Goal: Book appointment/travel/reservation

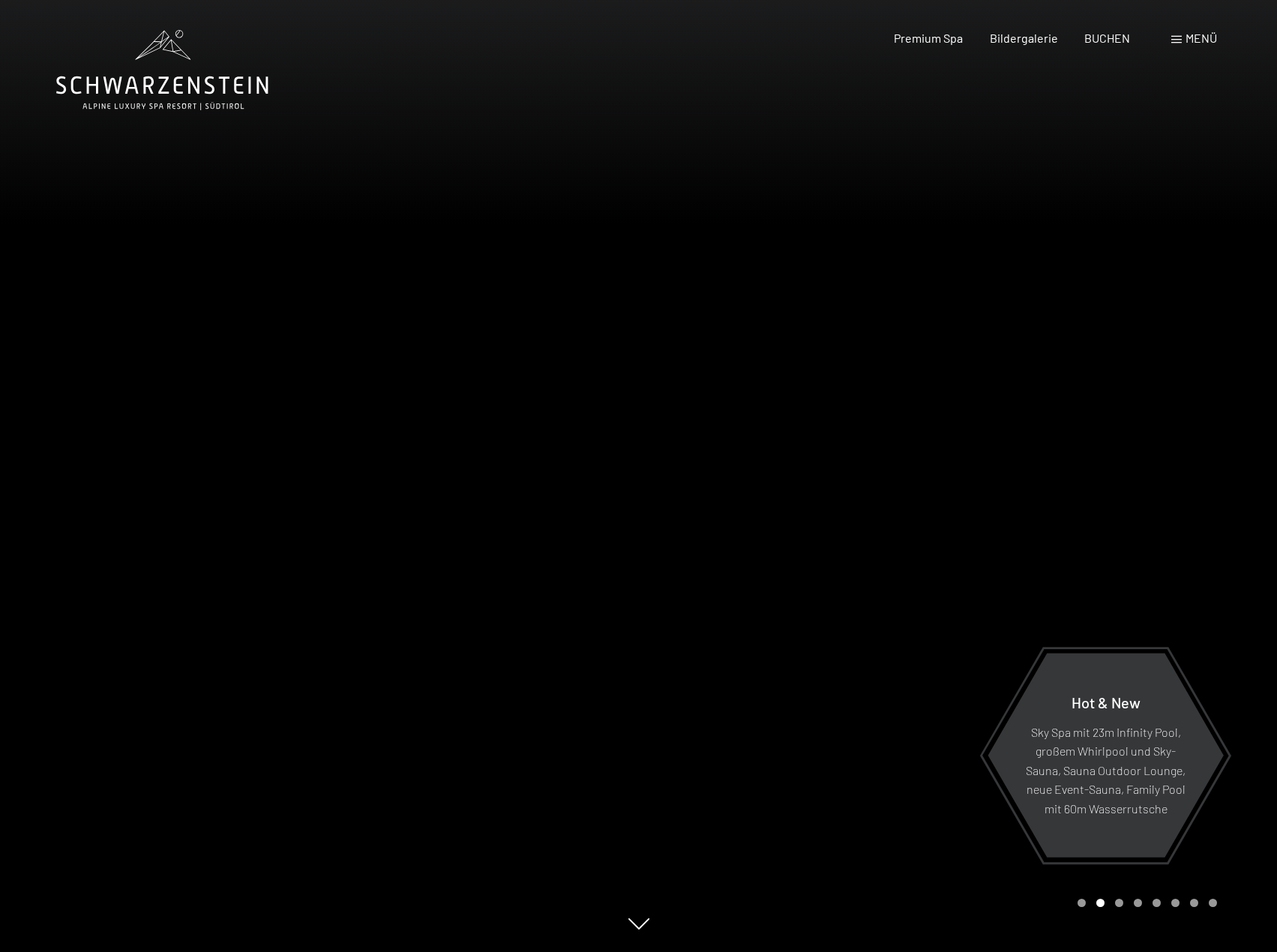
click at [1175, 44] on div "Menü" at bounding box center [1194, 39] width 45 height 17
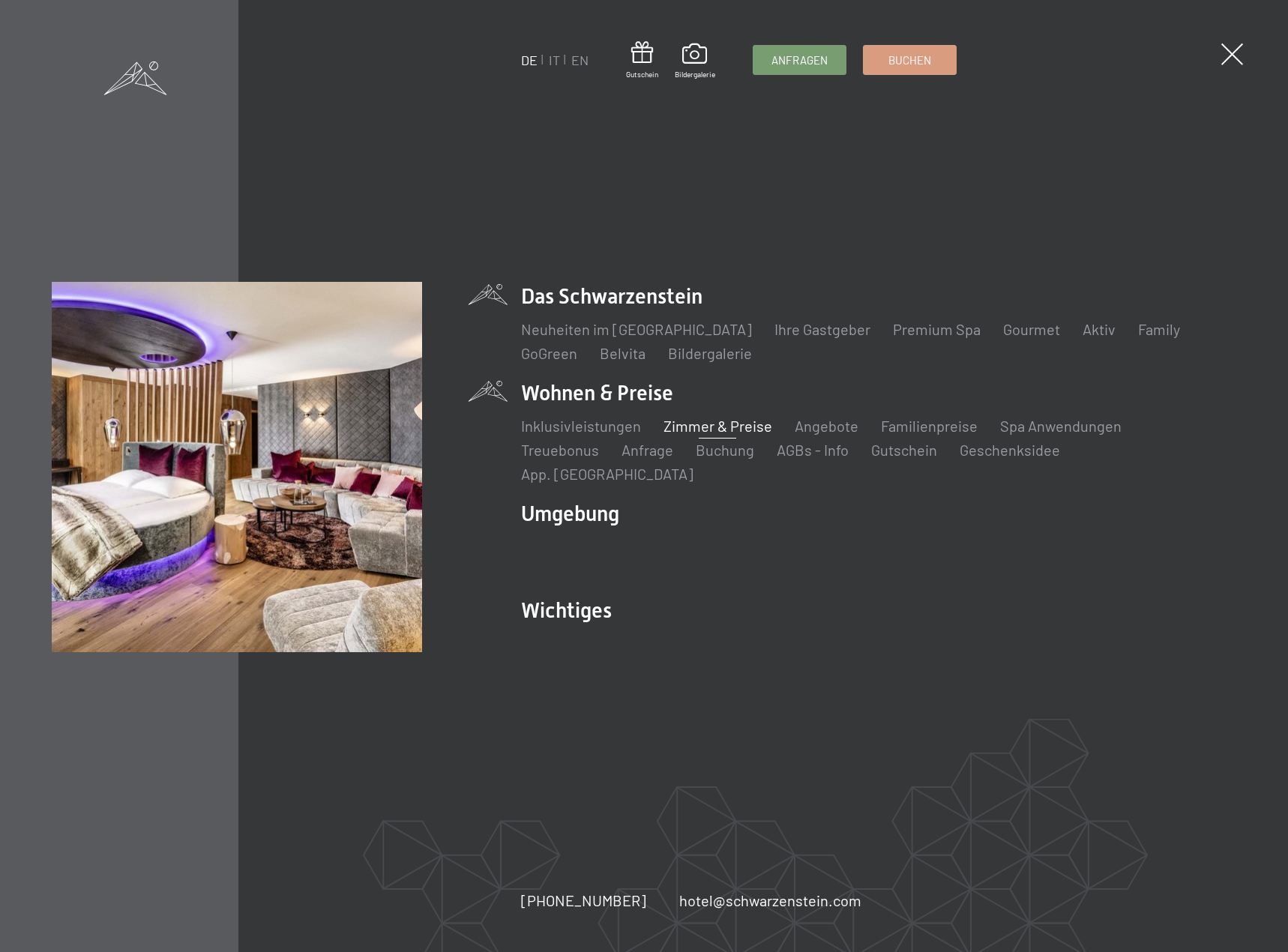
click at [698, 435] on link "Zimmer & Preise" at bounding box center [717, 426] width 108 height 18
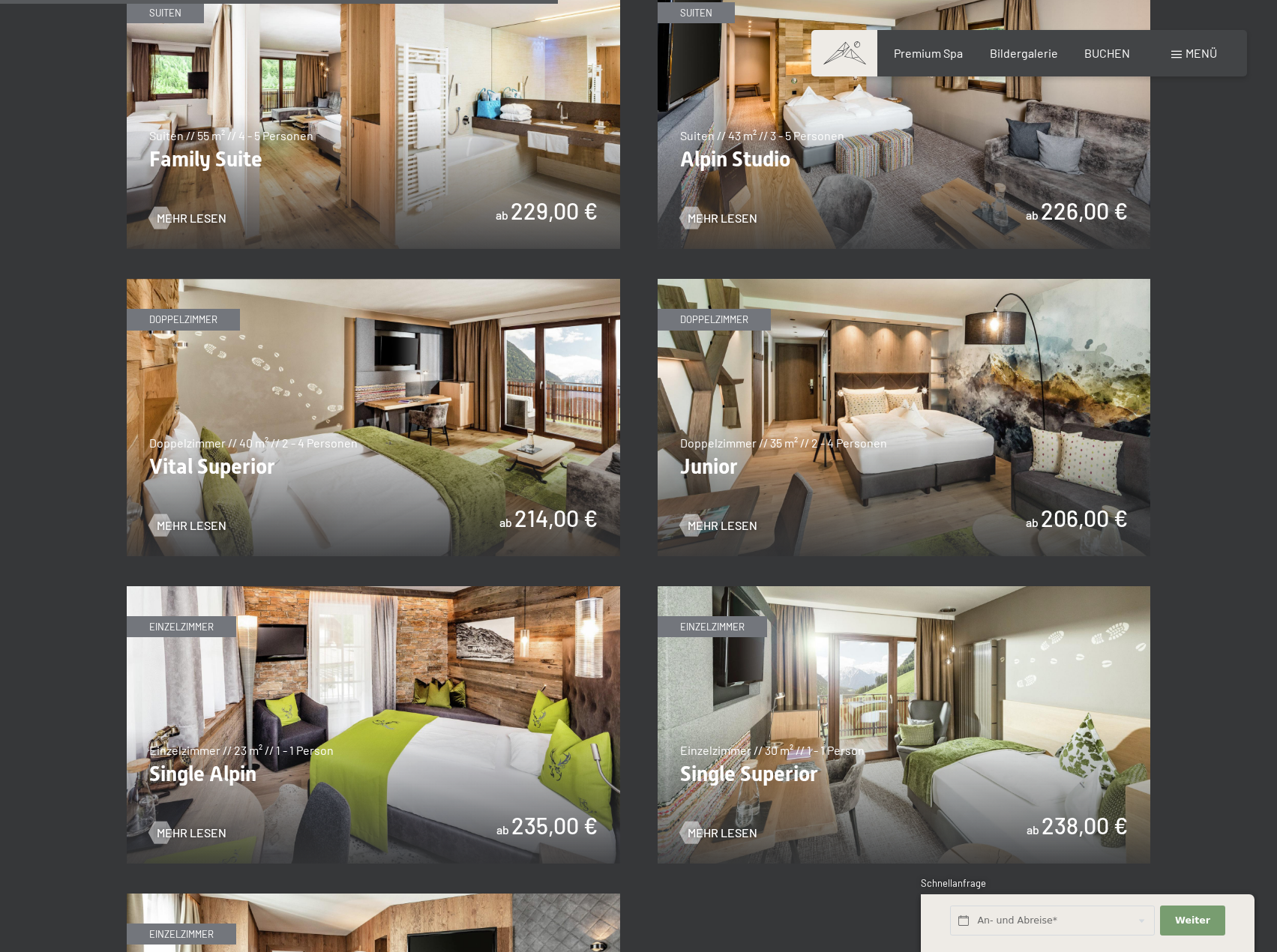
scroll to position [1949, 0]
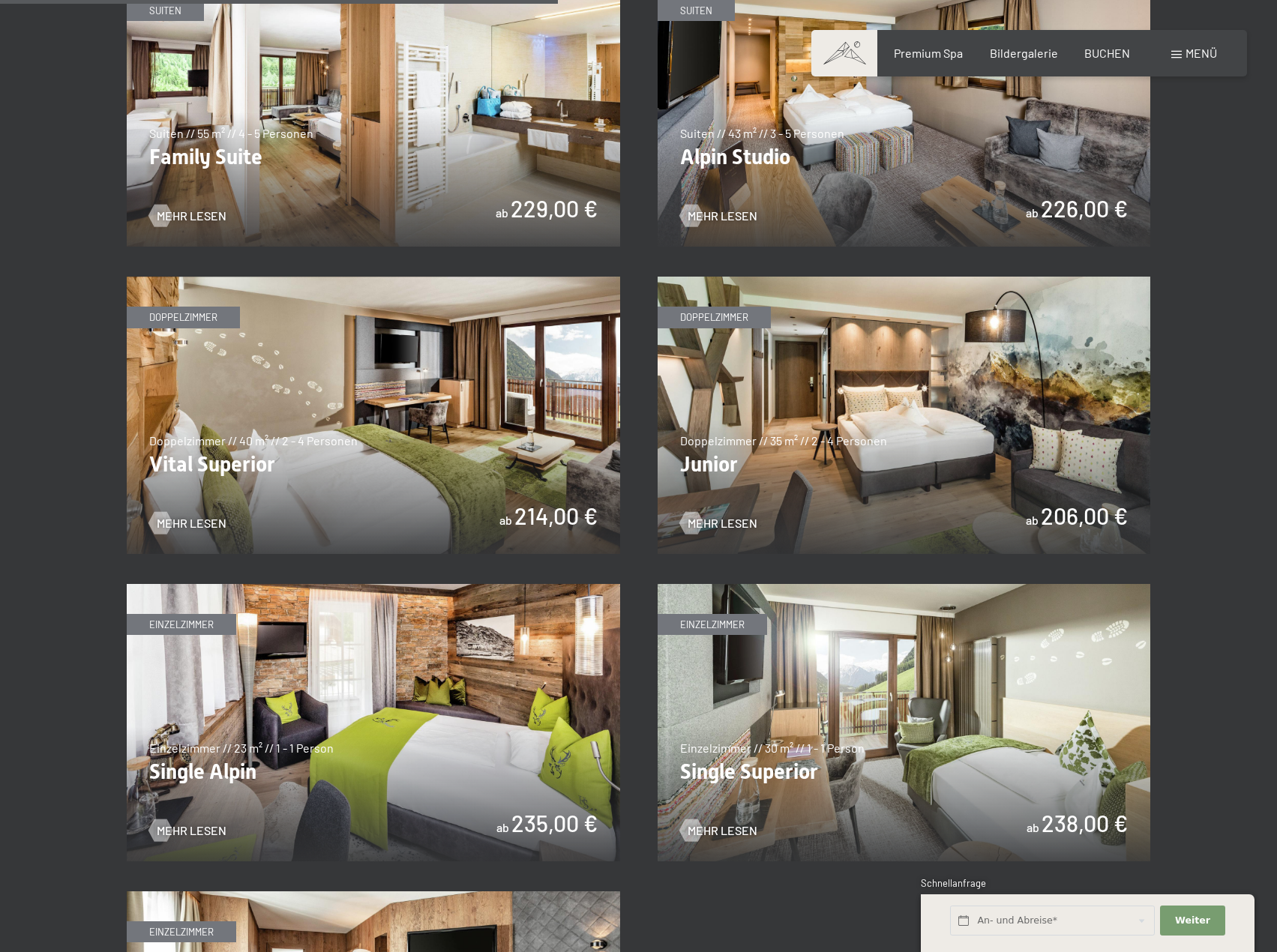
click at [435, 500] on img at bounding box center [373, 415] width 494 height 277
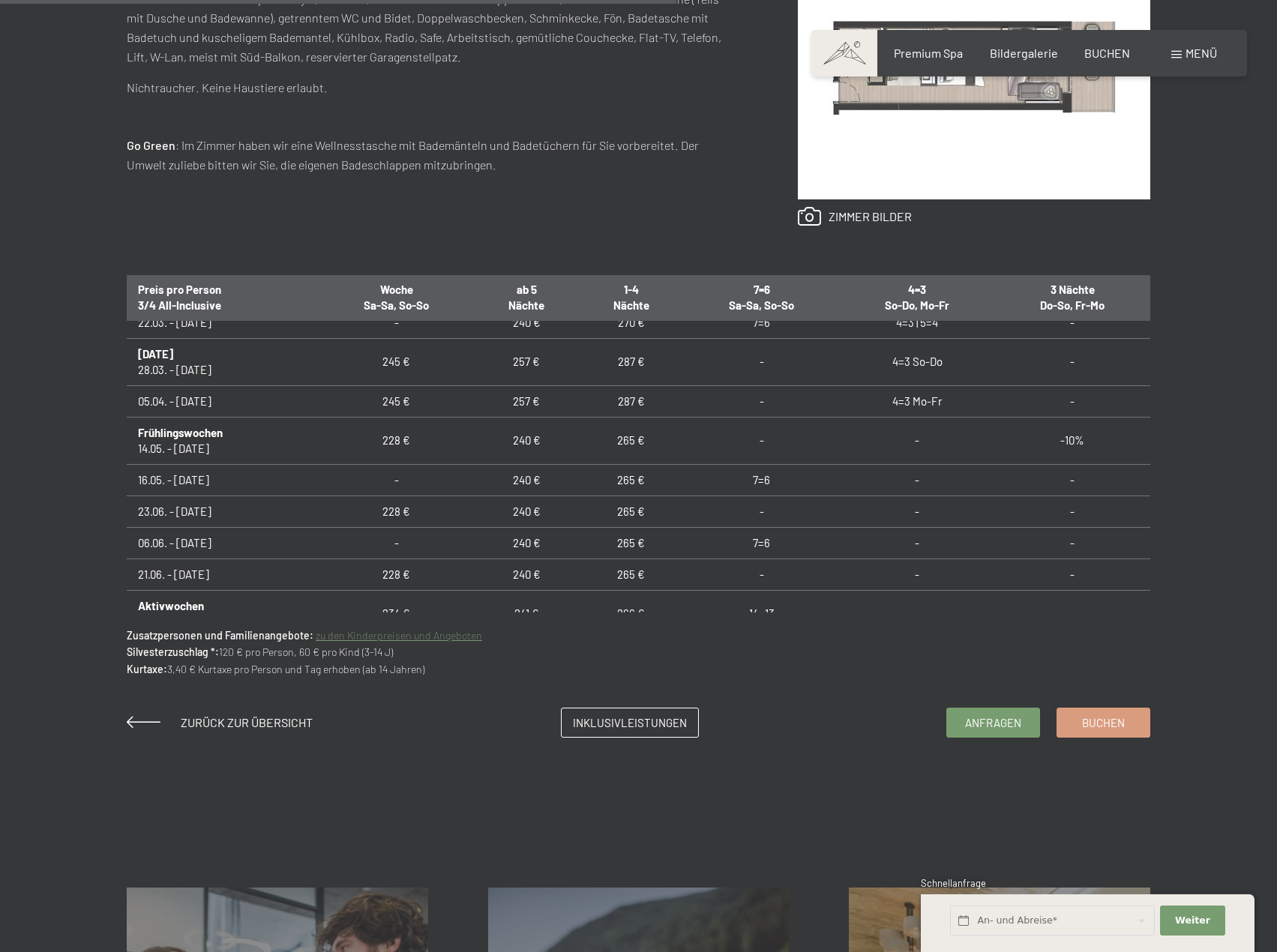
scroll to position [839, 0]
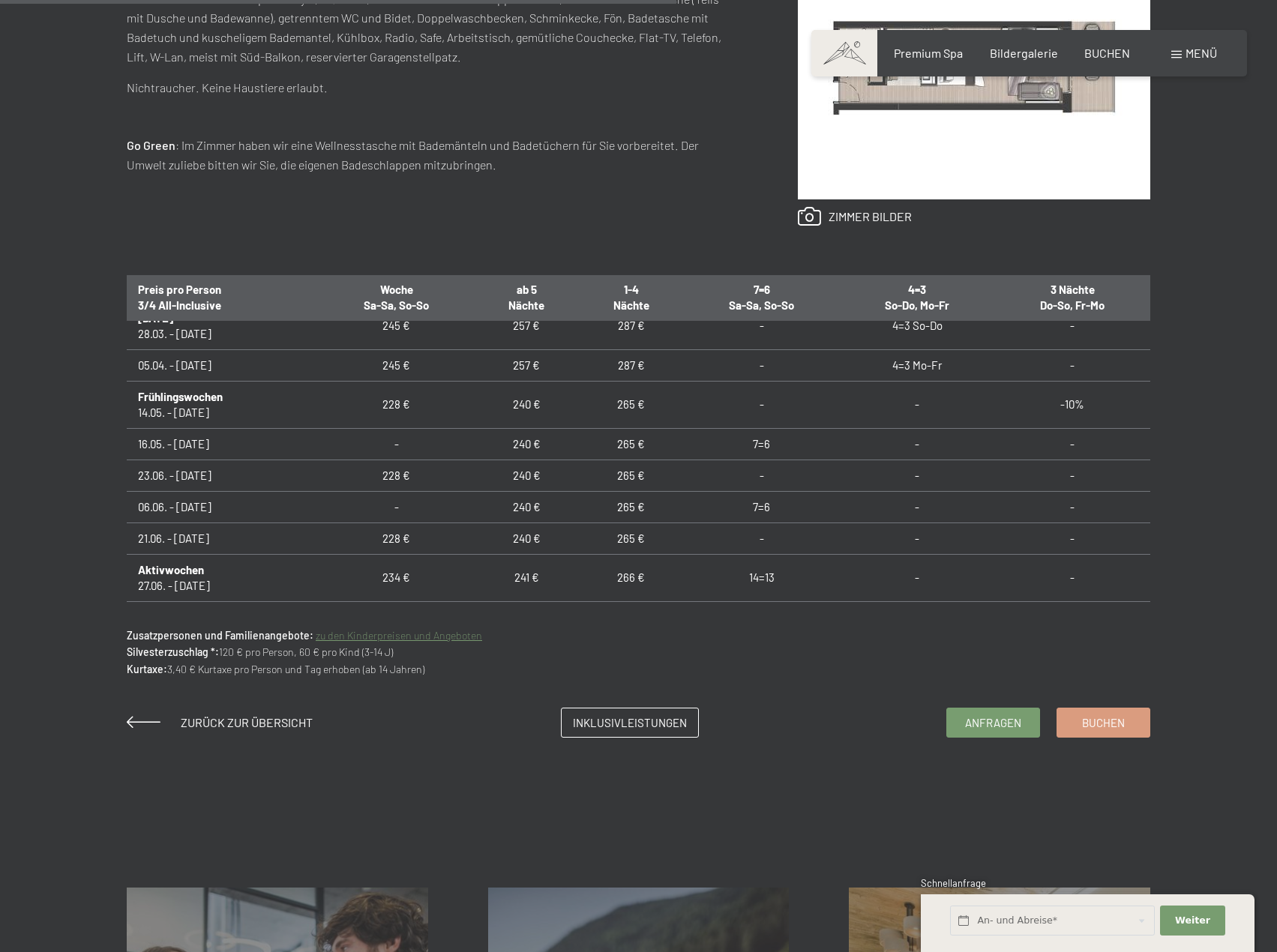
click at [134, 475] on td "23.06. - [DATE]" at bounding box center [222, 475] width 191 height 32
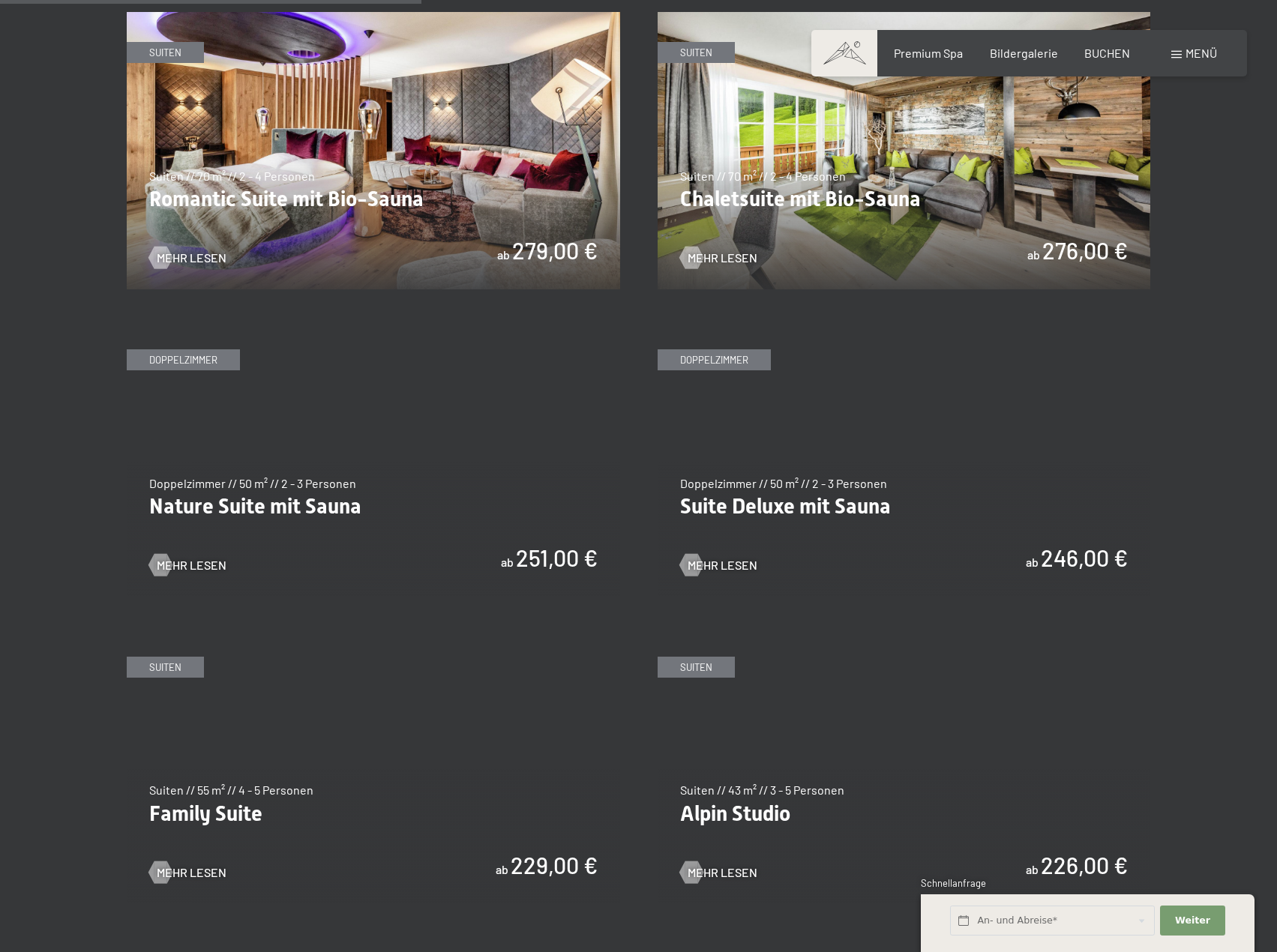
scroll to position [1499, 0]
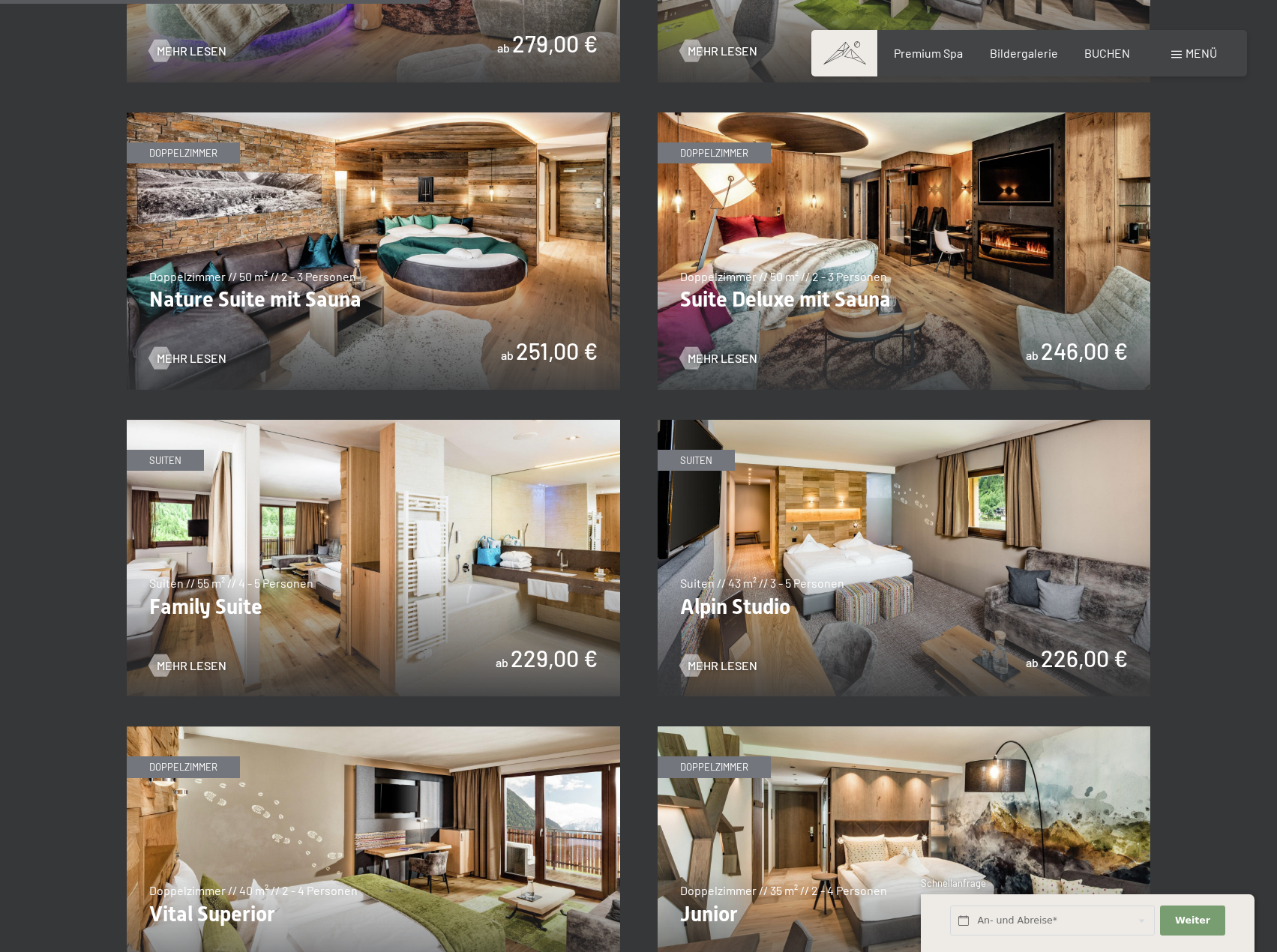
click at [341, 554] on img at bounding box center [373, 559] width 494 height 277
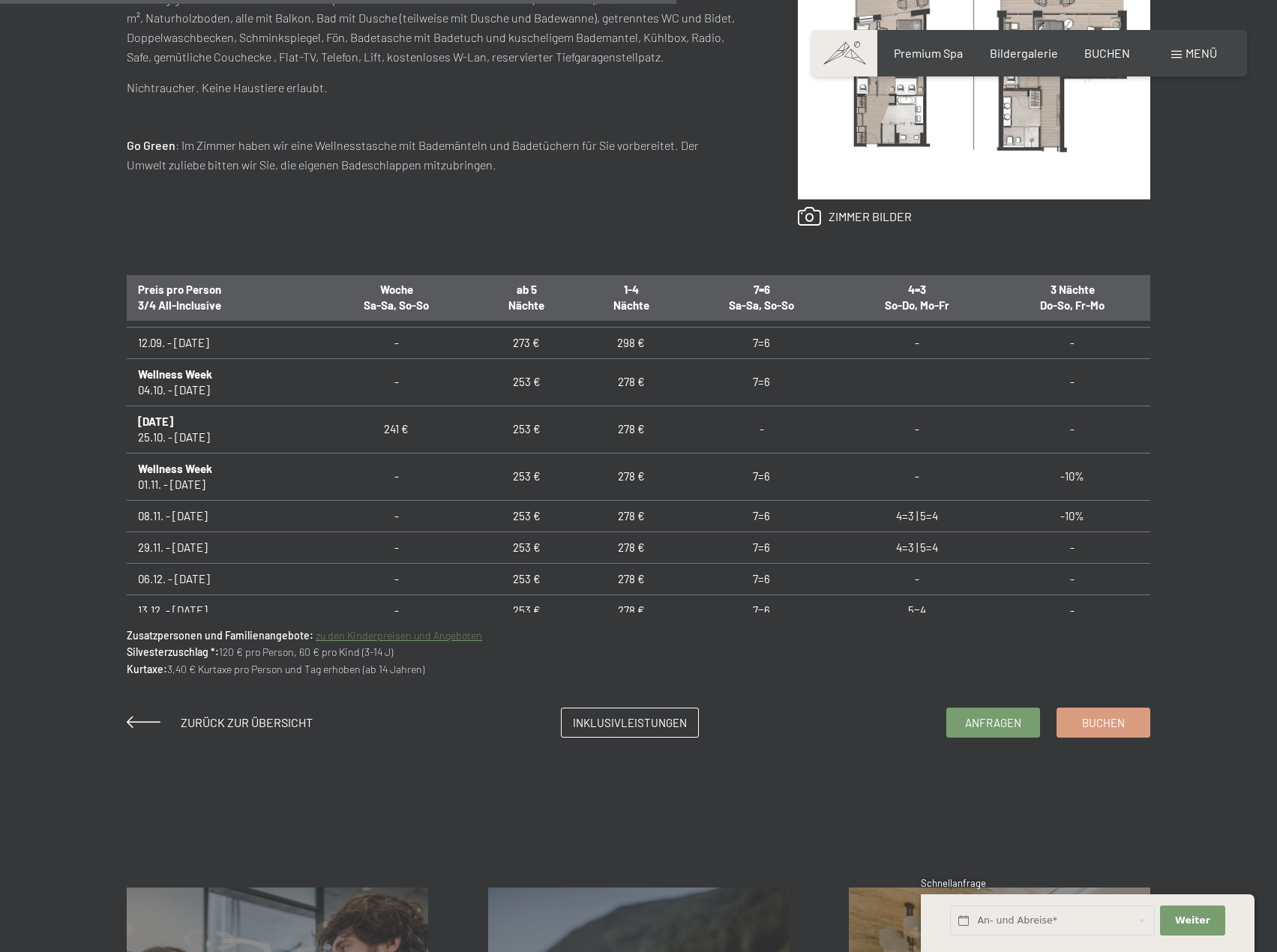
scroll to position [1364, 0]
